Goal: Information Seeking & Learning: Learn about a topic

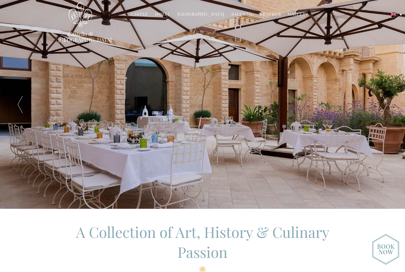
click at [165, 15] on link "Hotel" at bounding box center [162, 14] width 15 height 7
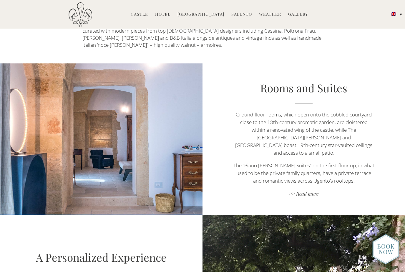
scroll to position [319, 0]
click at [312, 190] on link ">> Read more" at bounding box center [304, 194] width 142 height 8
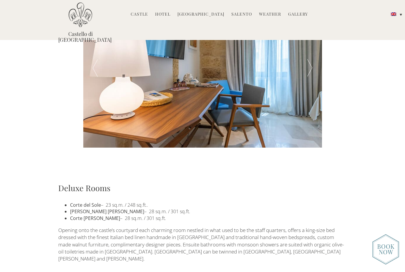
scroll to position [242, 0]
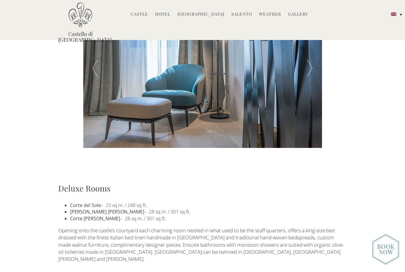
click at [170, 16] on link "Hotel" at bounding box center [162, 14] width 15 height 7
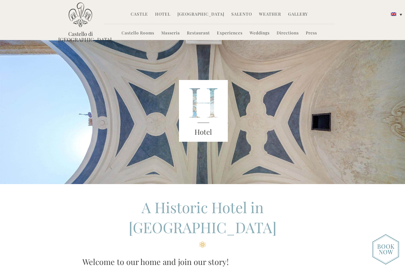
click at [208, 112] on img at bounding box center [203, 111] width 49 height 62
click at [140, 35] on link "Castello Rooms" at bounding box center [138, 33] width 33 height 7
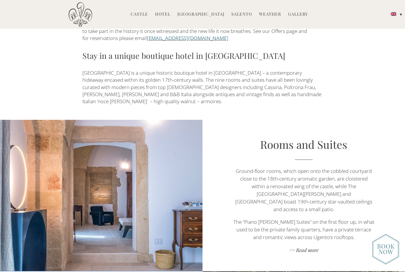
scroll to position [263, 0]
click at [309, 247] on link ">> Read more" at bounding box center [304, 251] width 142 height 8
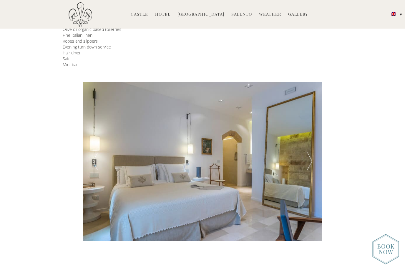
scroll to position [149, 0]
click at [312, 159] on div at bounding box center [310, 161] width 24 height 159
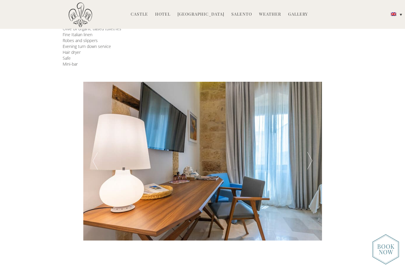
click at [314, 160] on div at bounding box center [310, 161] width 24 height 159
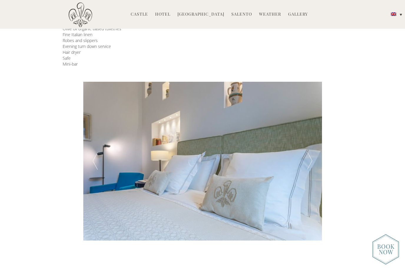
click at [314, 159] on div at bounding box center [310, 161] width 24 height 159
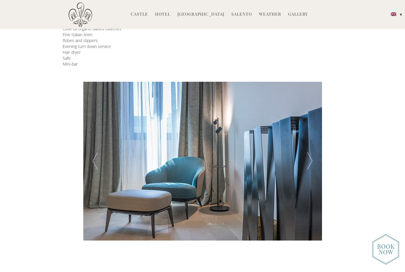
click at [316, 163] on div at bounding box center [310, 161] width 24 height 159
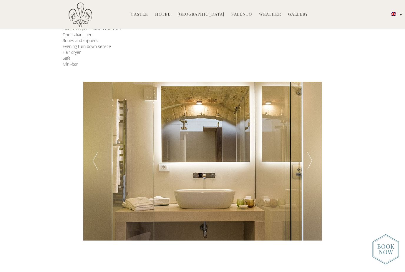
click at [311, 162] on div at bounding box center [310, 161] width 24 height 159
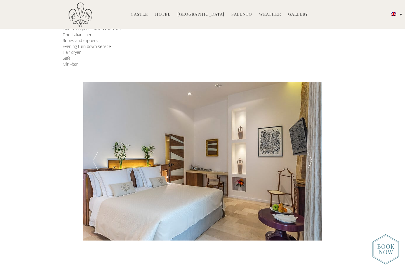
click at [312, 163] on div at bounding box center [310, 161] width 24 height 159
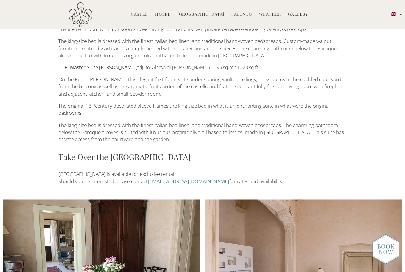
scroll to position [1078, 0]
click at [358, 244] on img at bounding box center [303, 264] width 197 height 129
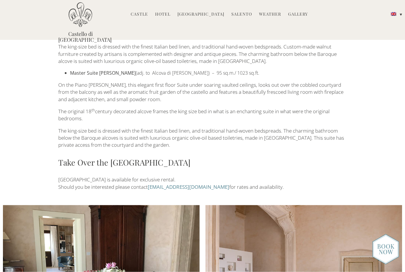
scroll to position [1070, 0]
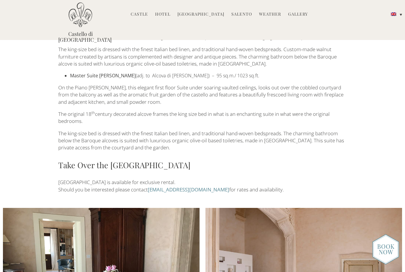
click at [79, 227] on img at bounding box center [101, 272] width 197 height 129
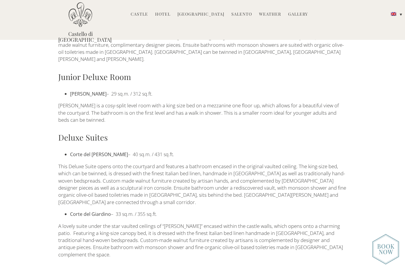
scroll to position [423, 0]
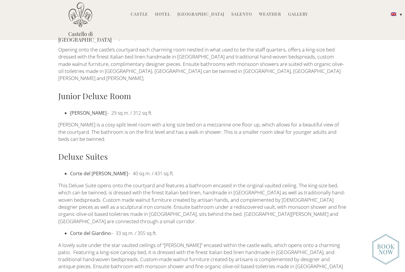
click at [165, 13] on link "Hotel" at bounding box center [162, 14] width 15 height 7
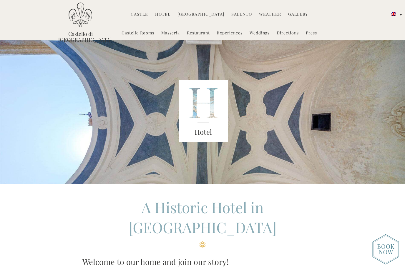
click at [142, 35] on link "Castello Rooms" at bounding box center [138, 33] width 33 height 7
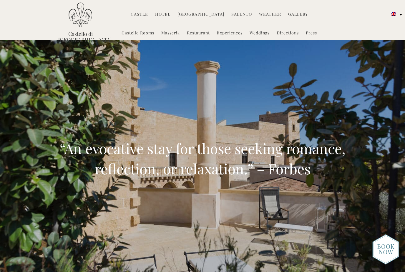
click at [171, 34] on link "Masseria" at bounding box center [170, 33] width 19 height 7
click at [172, 32] on link "Masseria" at bounding box center [170, 33] width 19 height 7
click at [200, 35] on link "Restaurant" at bounding box center [198, 33] width 23 height 7
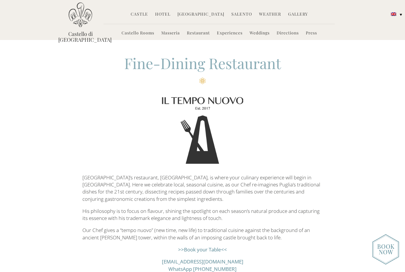
click at [172, 34] on link "Masseria" at bounding box center [170, 33] width 19 height 7
click at [170, 31] on link "Masseria" at bounding box center [170, 33] width 19 height 7
click at [142, 35] on link "Castello Rooms" at bounding box center [138, 33] width 33 height 7
